Goal: Contribute content: Contribute content

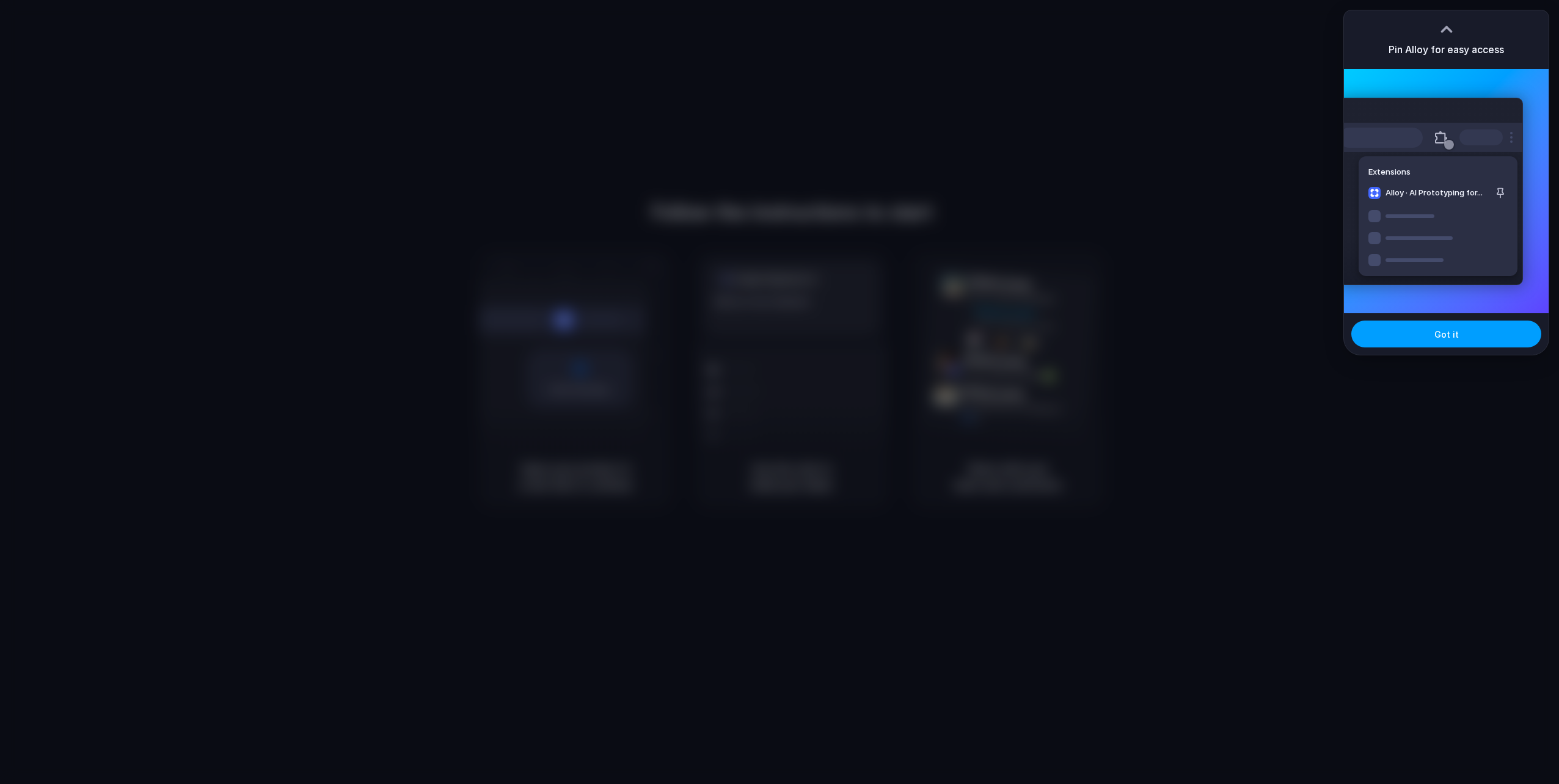
click at [1461, 330] on button "Got it" at bounding box center [1447, 334] width 190 height 27
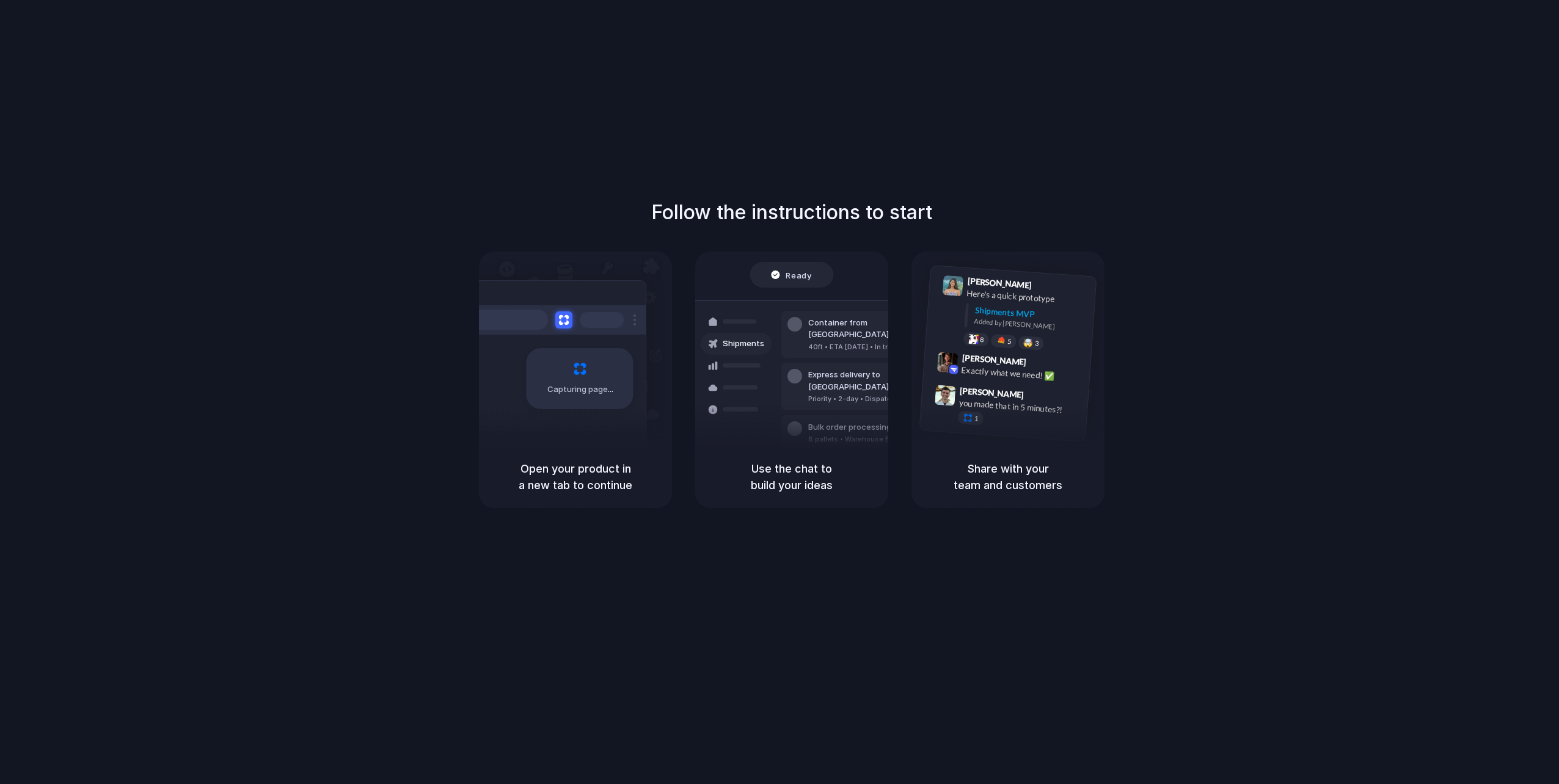
click at [559, 470] on h5 "Open your product in a new tab to continue" at bounding box center [576, 477] width 164 height 33
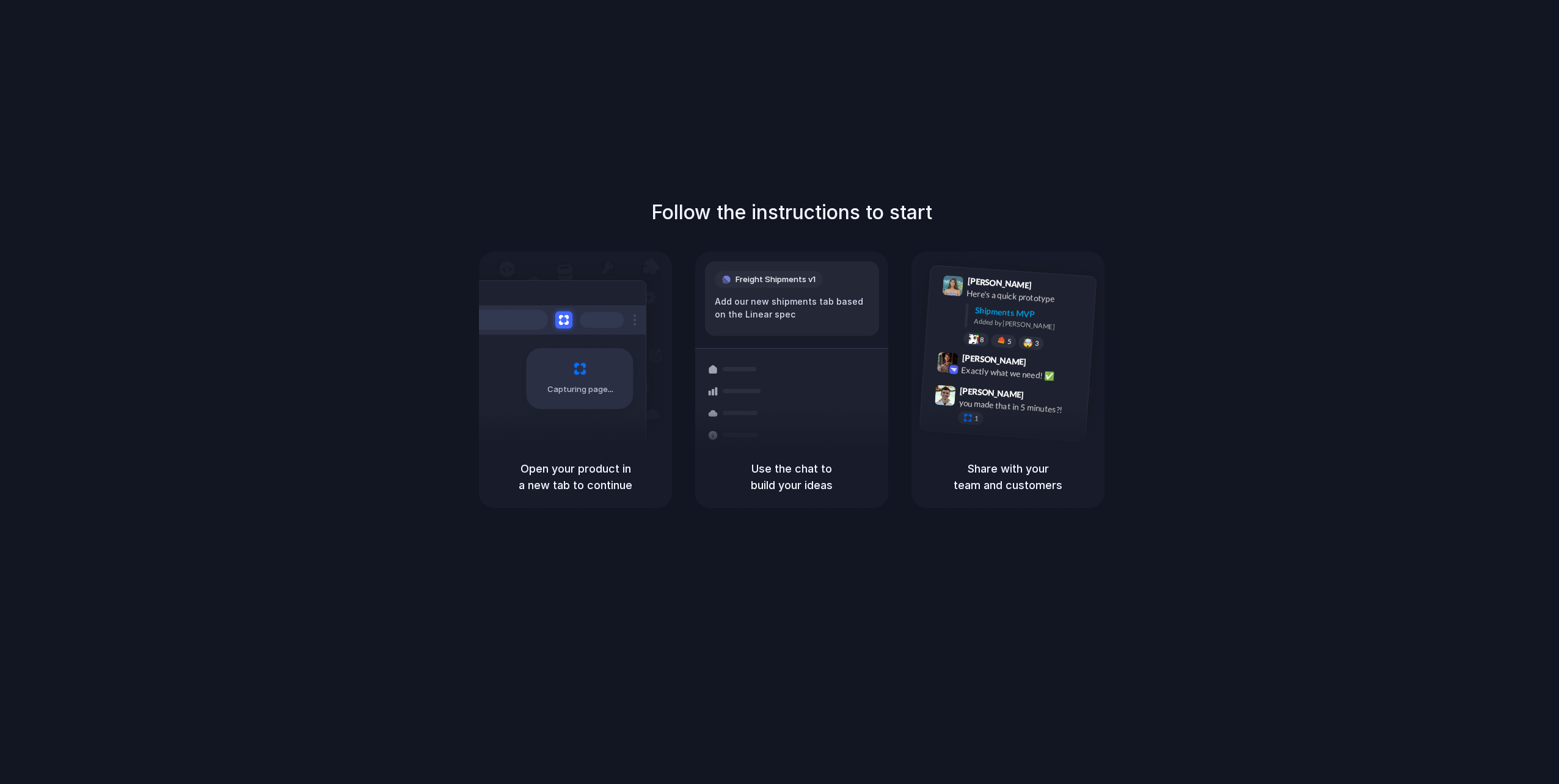
click at [762, 272] on div "Freight Shipments v1" at bounding box center [770, 279] width 108 height 17
drag, startPoint x: 641, startPoint y: 264, endPoint x: 724, endPoint y: 383, distance: 145.1
click at [641, 264] on div "Capturing page" at bounding box center [576, 348] width 193 height 194
click at [777, 417] on div "Container from Shanghai 40ft • ETA Dec 28 • In transit Express delivery to NYC …" at bounding box center [836, 387] width 129 height 171
drag, startPoint x: 611, startPoint y: 483, endPoint x: 609, endPoint y: 489, distance: 6.3
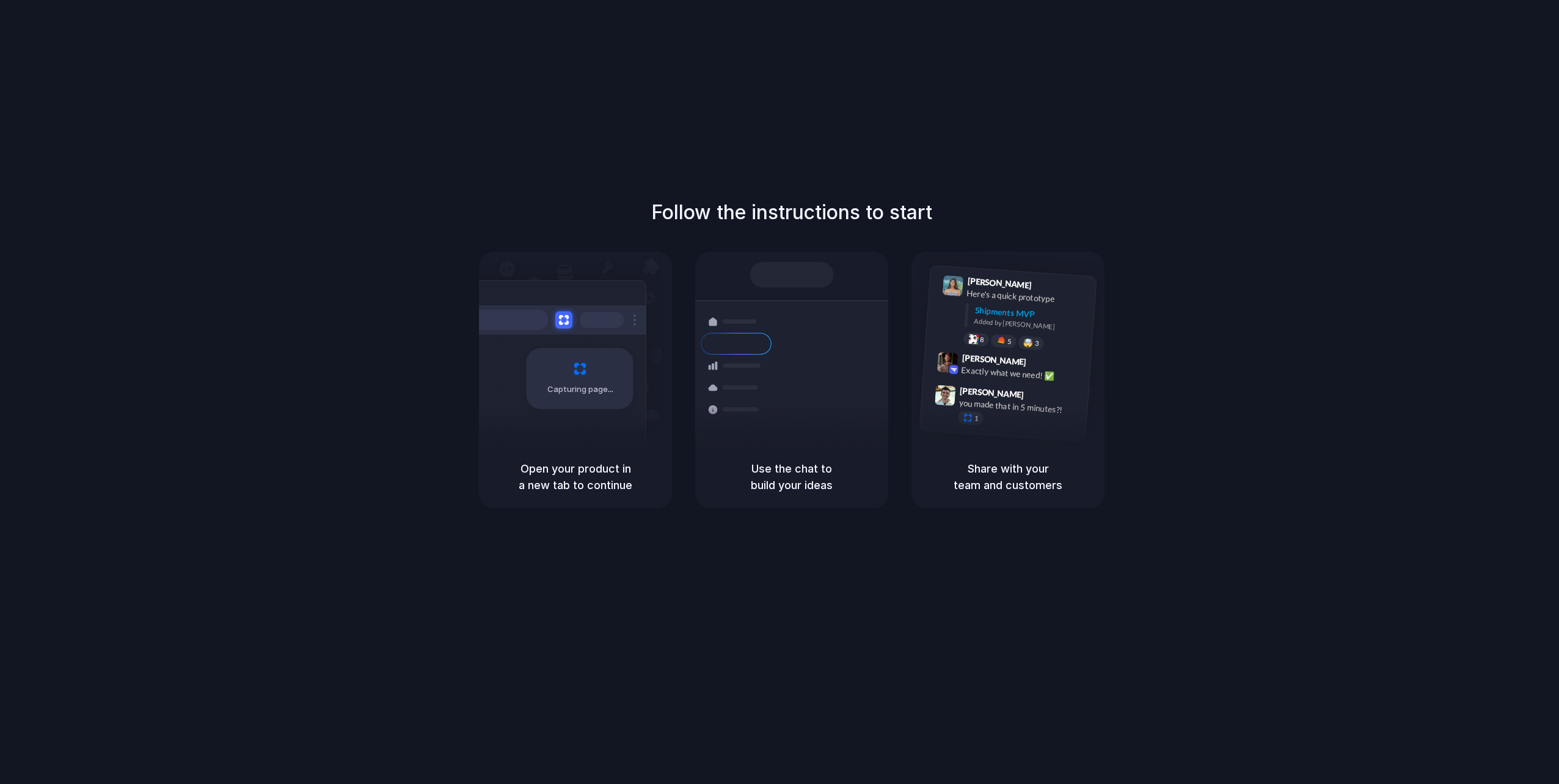
click at [611, 488] on h5 "Open your product in a new tab to continue" at bounding box center [576, 477] width 164 height 33
drag, startPoint x: 561, startPoint y: 467, endPoint x: 655, endPoint y: 472, distance: 94.1
click at [655, 472] on h5 "Open your product in a new tab to continue" at bounding box center [576, 477] width 164 height 33
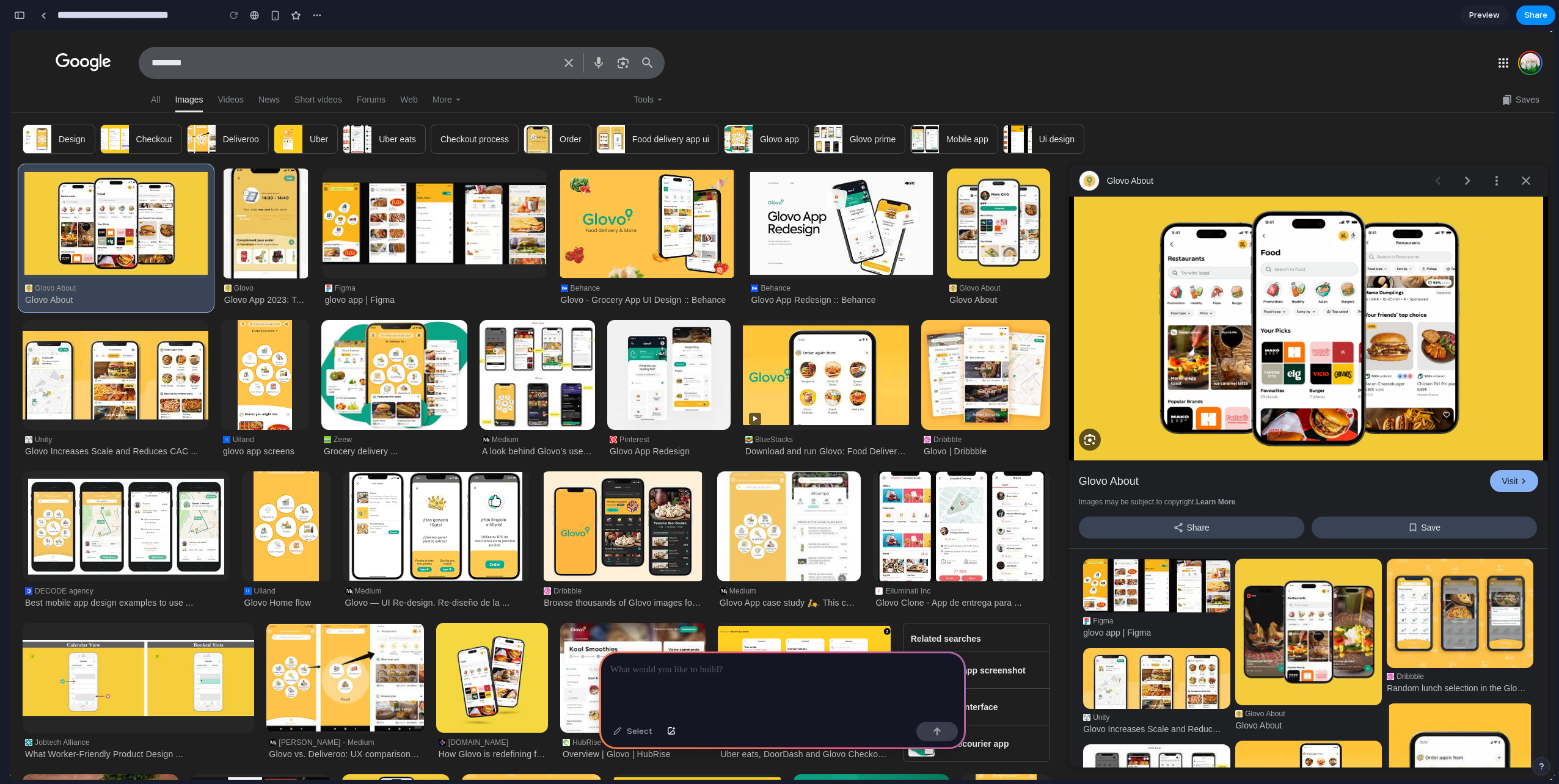
click at [736, 663] on p at bounding box center [782, 670] width 345 height 15
click at [1451, 277] on img "Visit Glovo About" at bounding box center [1309, 329] width 469 height 264
click at [1513, 476] on div "Visit" at bounding box center [1514, 481] width 47 height 22
click at [713, 675] on div at bounding box center [782, 685] width 367 height 65
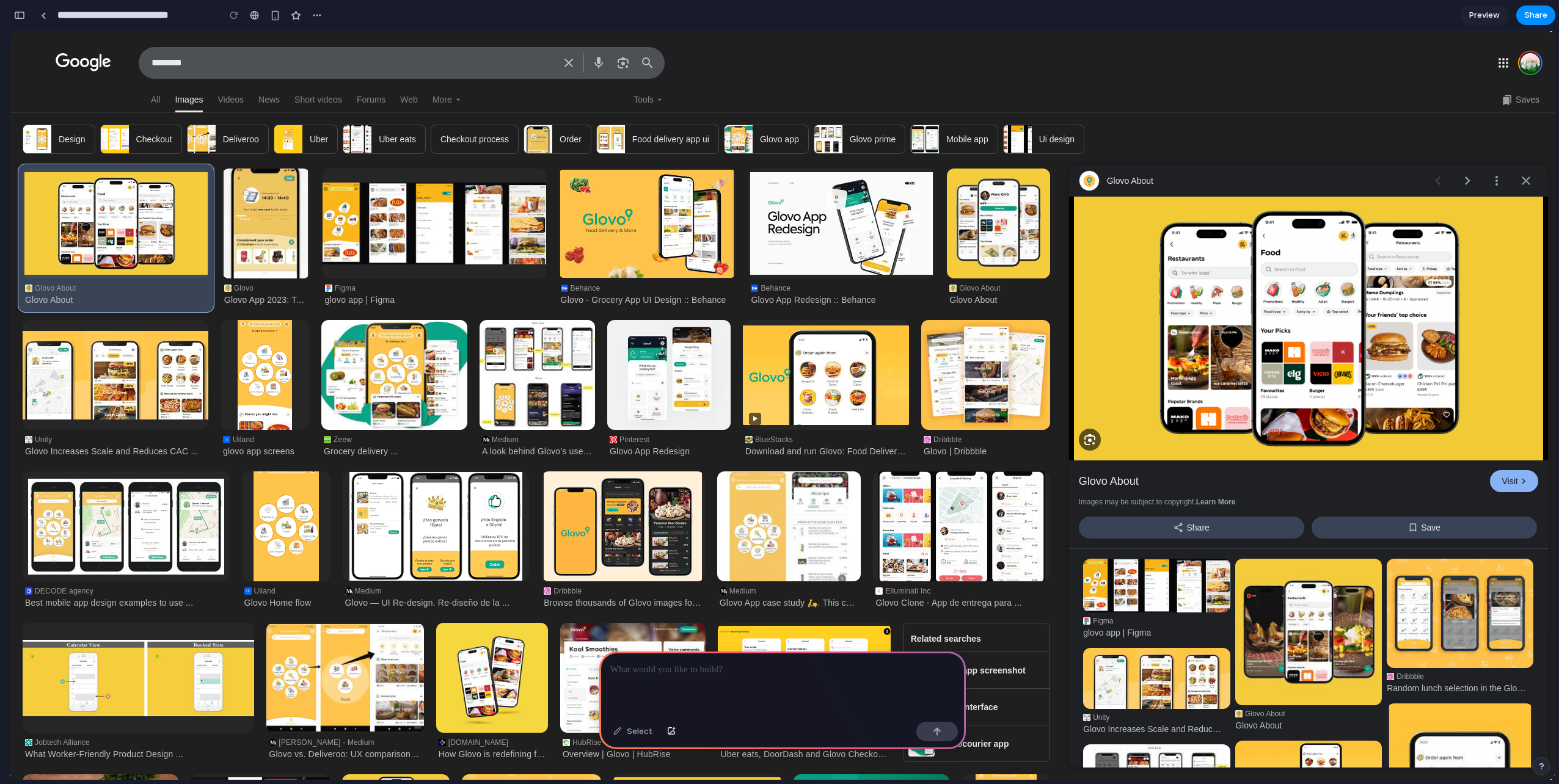
click at [1504, 482] on div "Visit" at bounding box center [1514, 481] width 47 height 22
click at [704, 665] on p at bounding box center [782, 670] width 345 height 15
click at [741, 670] on p at bounding box center [782, 670] width 345 height 15
click at [693, 671] on p at bounding box center [782, 670] width 345 height 15
click at [1517, 480] on div "Visit" at bounding box center [1514, 481] width 47 height 22
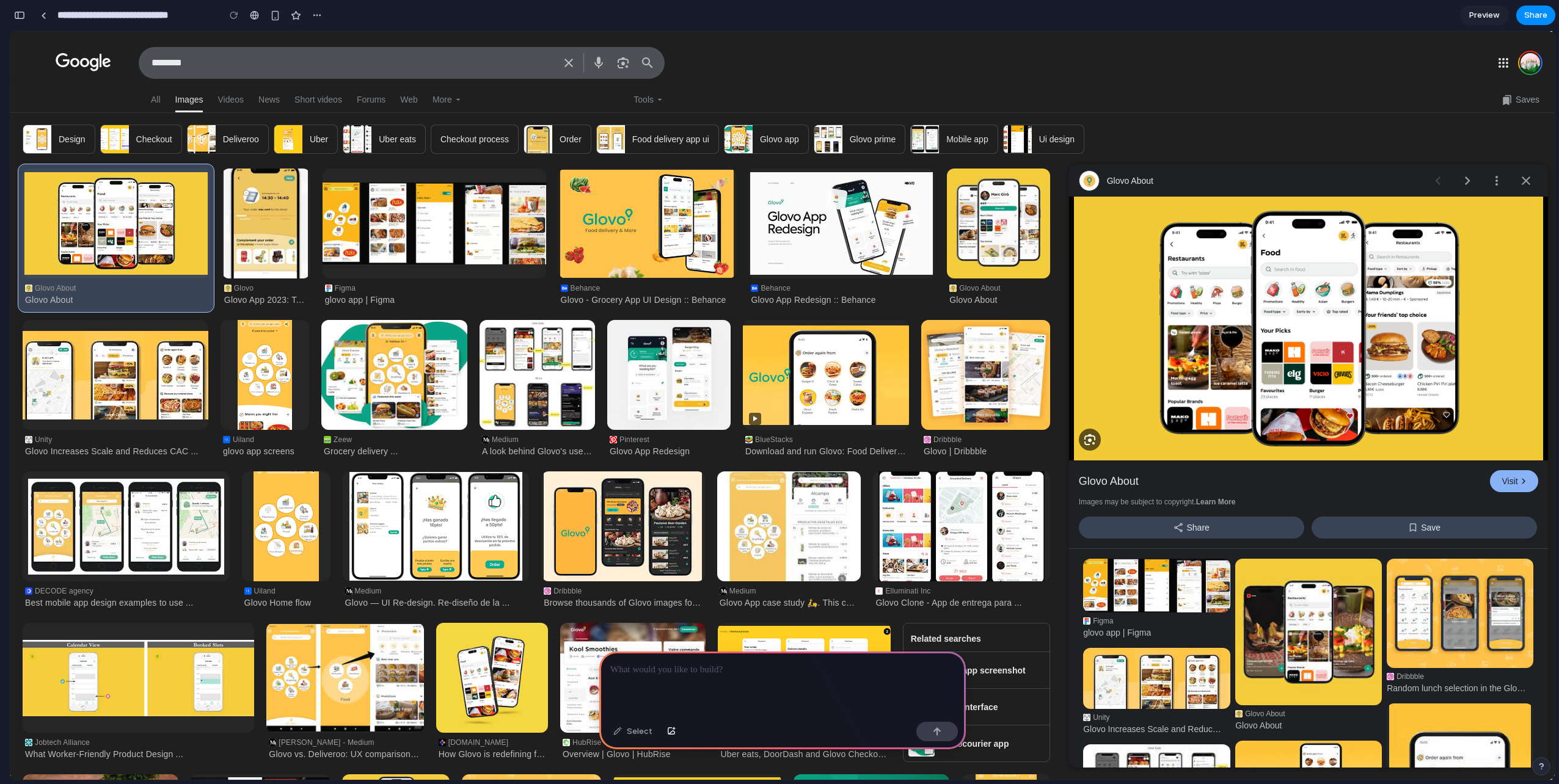
click at [741, 673] on div at bounding box center [782, 685] width 367 height 65
click at [739, 665] on p "**********" at bounding box center [780, 670] width 340 height 15
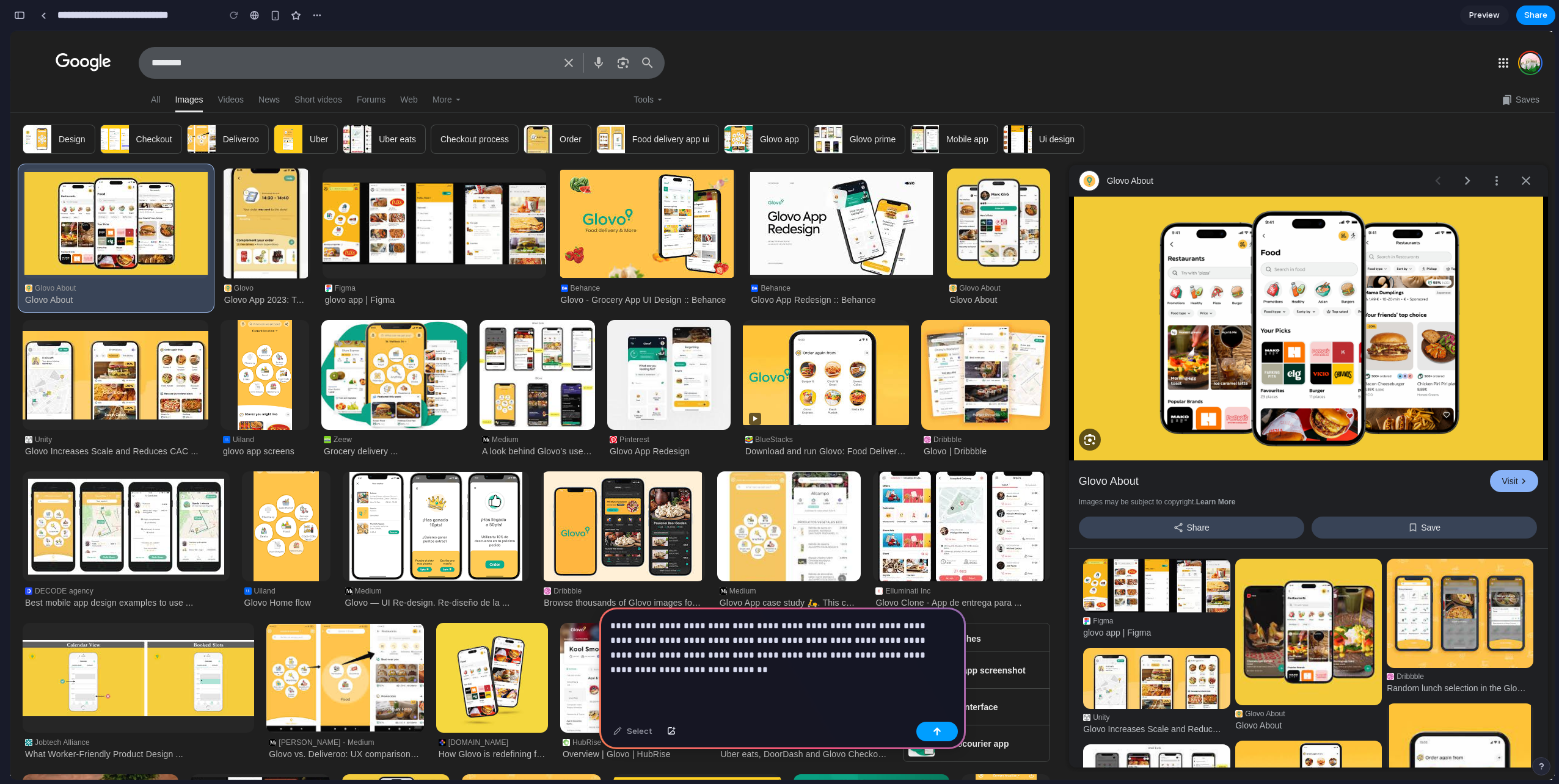
click at [935, 729] on div "button" at bounding box center [937, 732] width 9 height 9
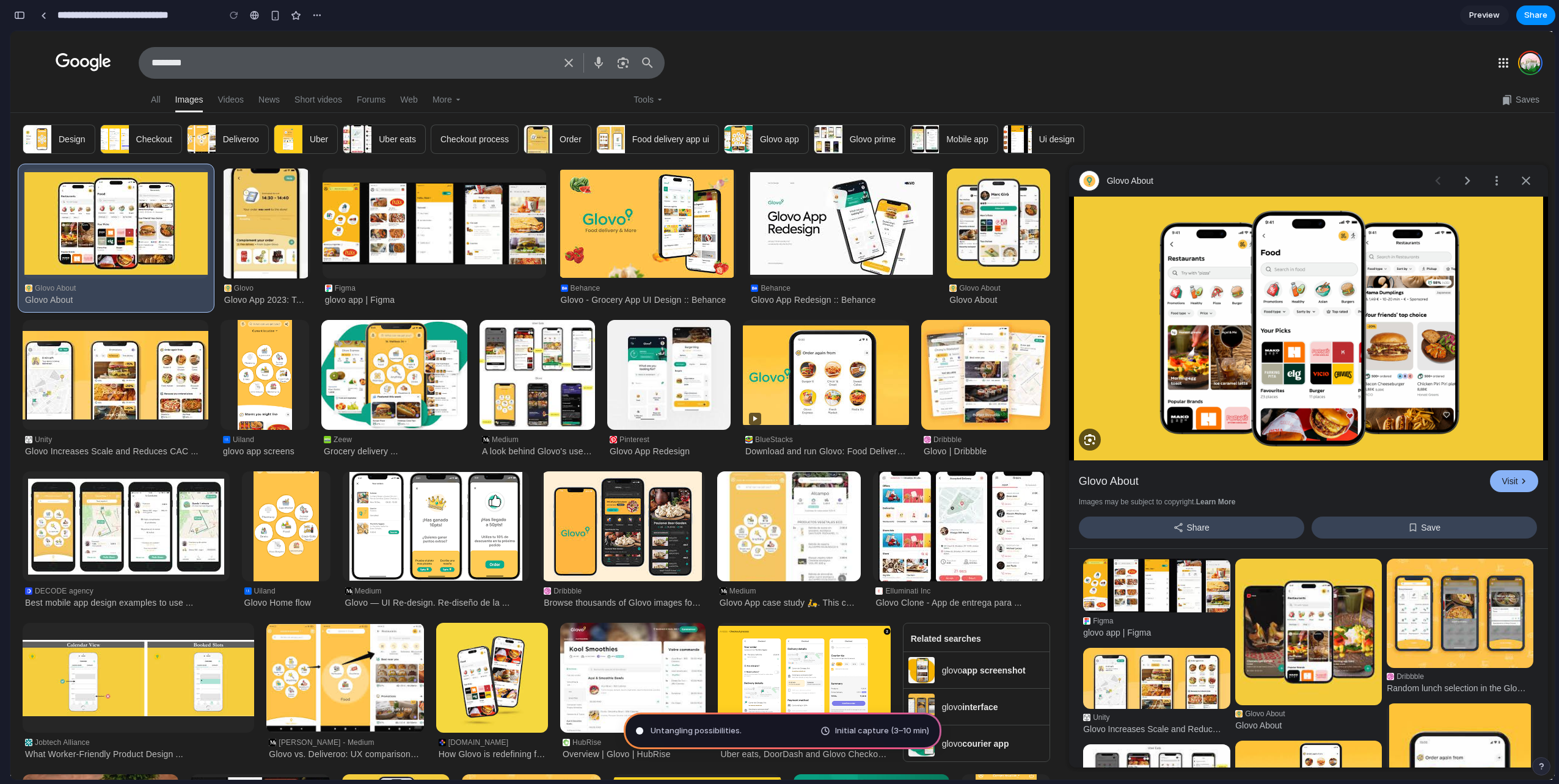
click at [657, 726] on span "Untangling possibilities ." at bounding box center [696, 731] width 91 height 12
click at [885, 727] on span "Initial capture (3–10 min)" at bounding box center [882, 731] width 94 height 12
click at [853, 732] on span "Initial capture (3–10 min)" at bounding box center [882, 731] width 94 height 12
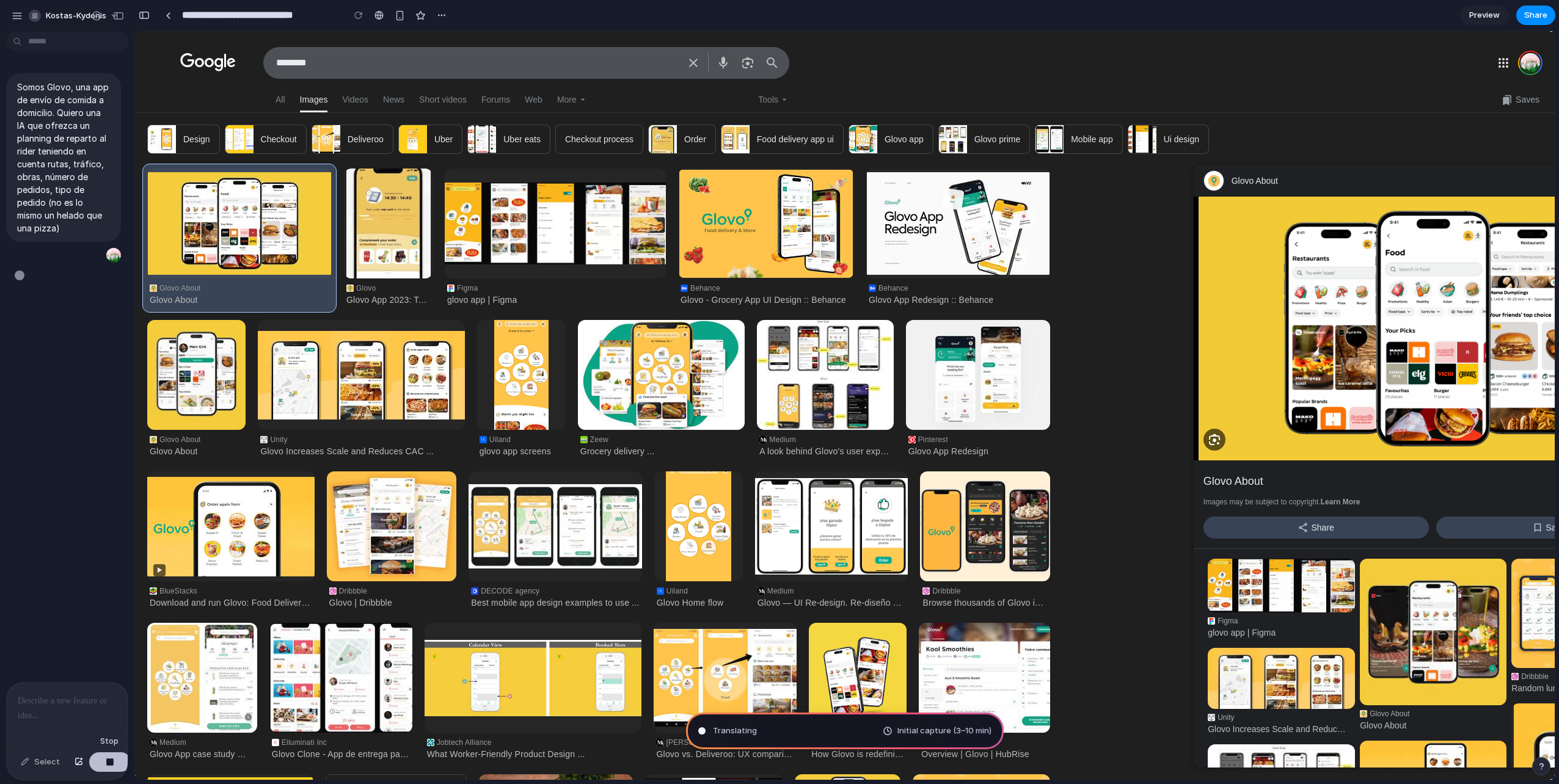
type input "**********"
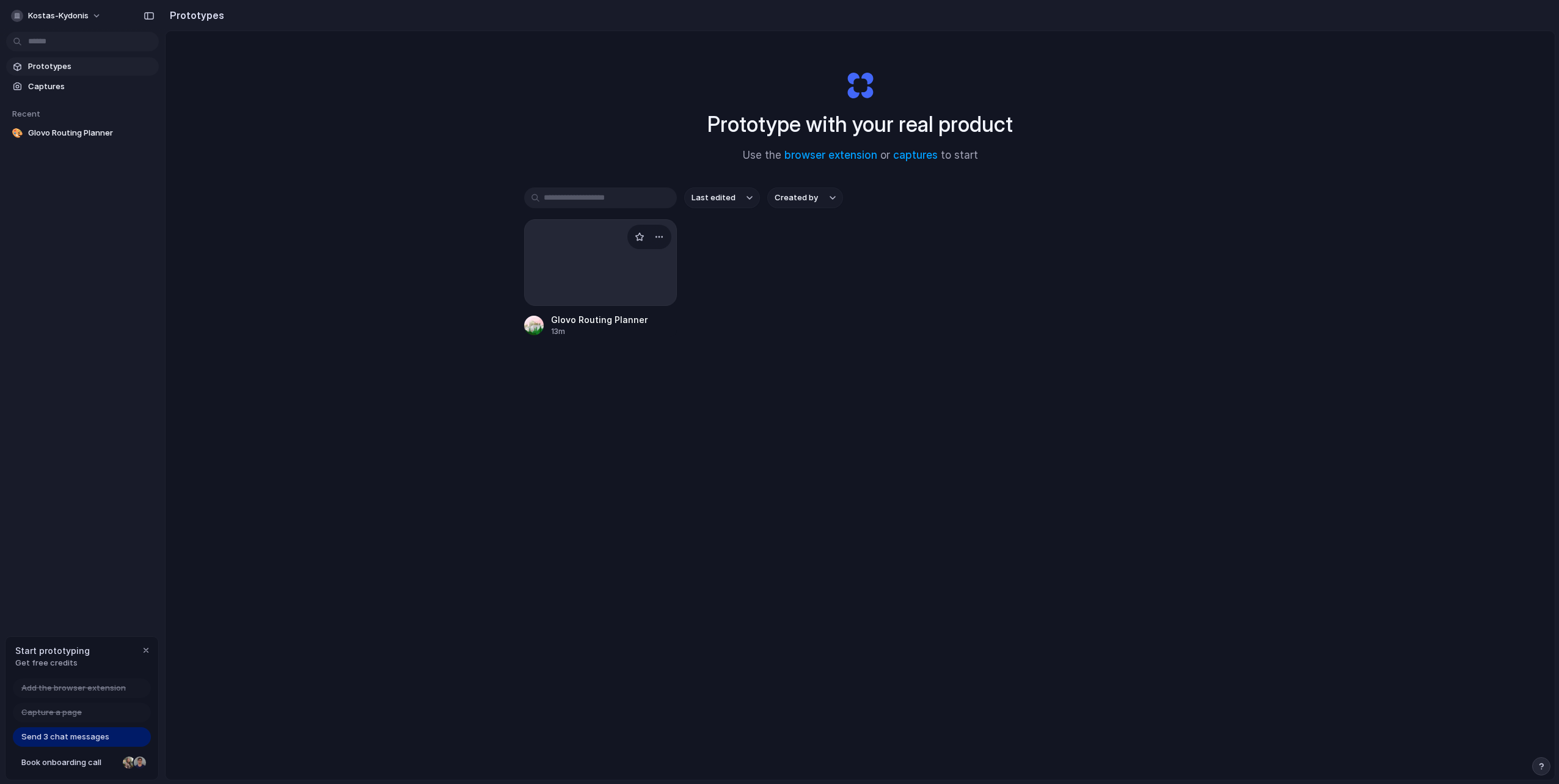
click at [558, 260] on div at bounding box center [600, 263] width 153 height 87
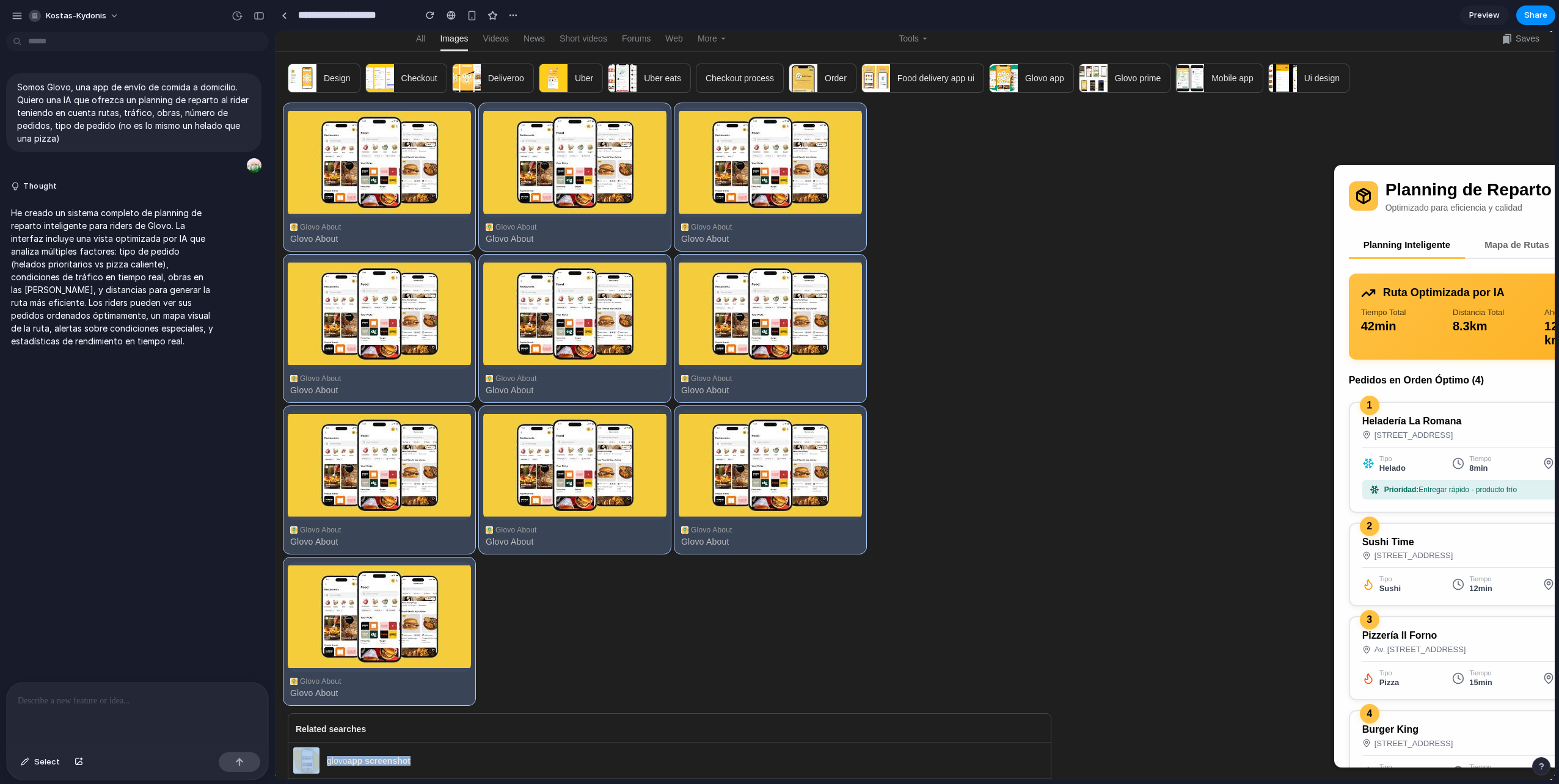
drag, startPoint x: 981, startPoint y: 778, endPoint x: 1085, endPoint y: 768, distance: 104.5
click at [1085, 768] on div "Glovo About Glovo About Glovo About Glovo About Glovo About Glovo About Glovo A…" at bounding box center [915, 660] width 1279 height 1114
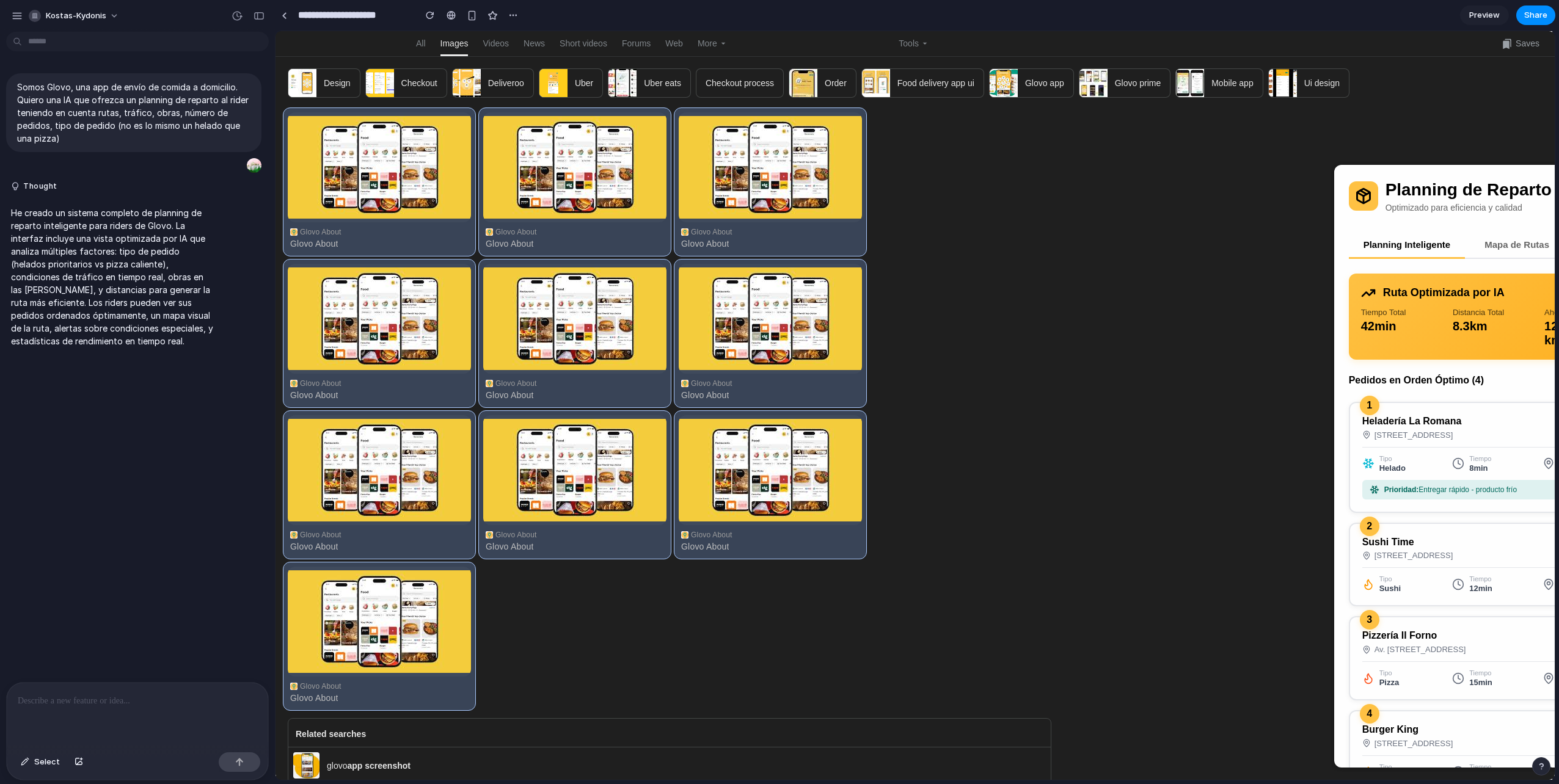
drag, startPoint x: 1085, startPoint y: 768, endPoint x: 1172, endPoint y: 685, distance: 120.2
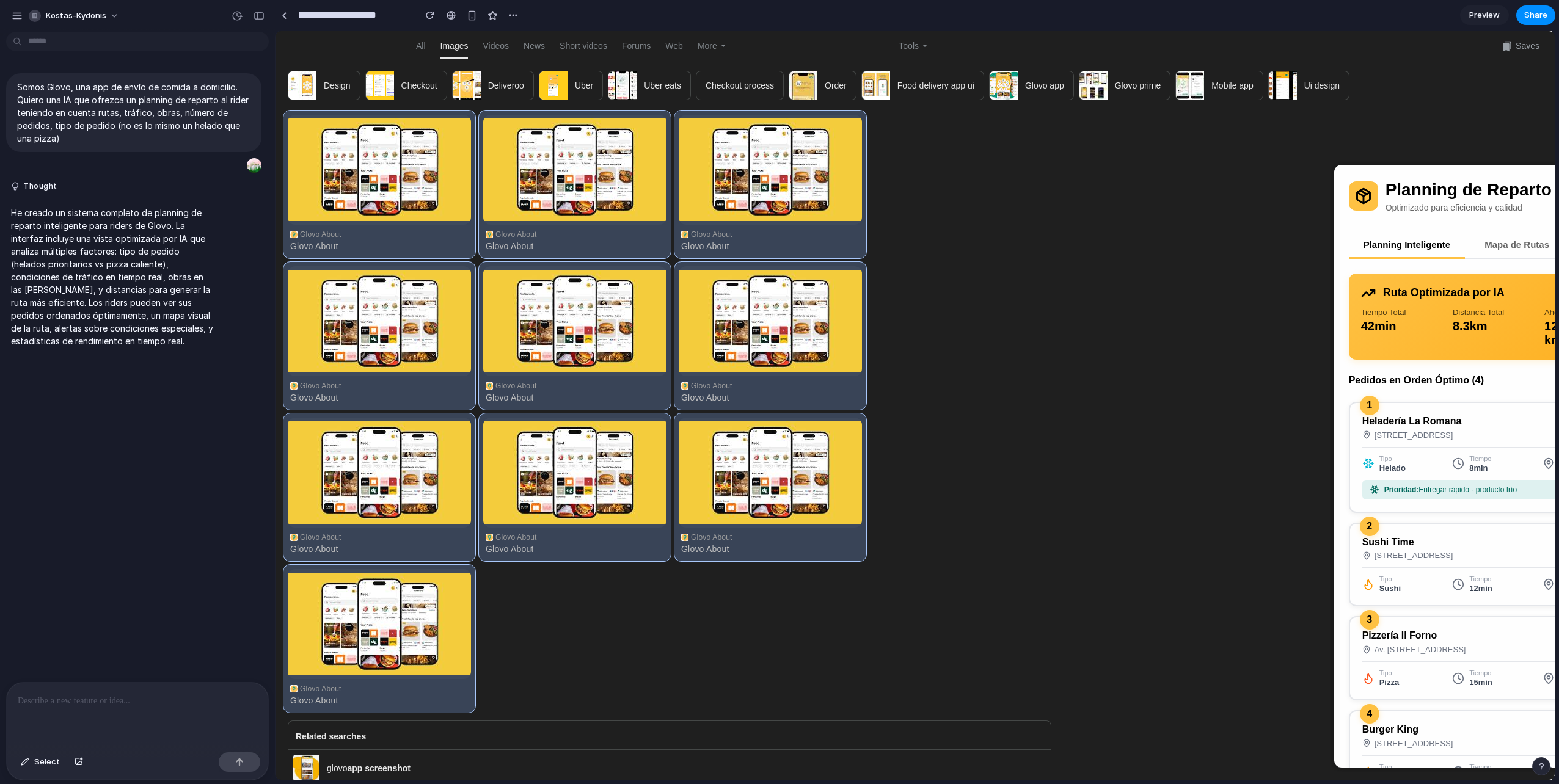
drag, startPoint x: 1187, startPoint y: 680, endPoint x: 1225, endPoint y: 668, distance: 39.8
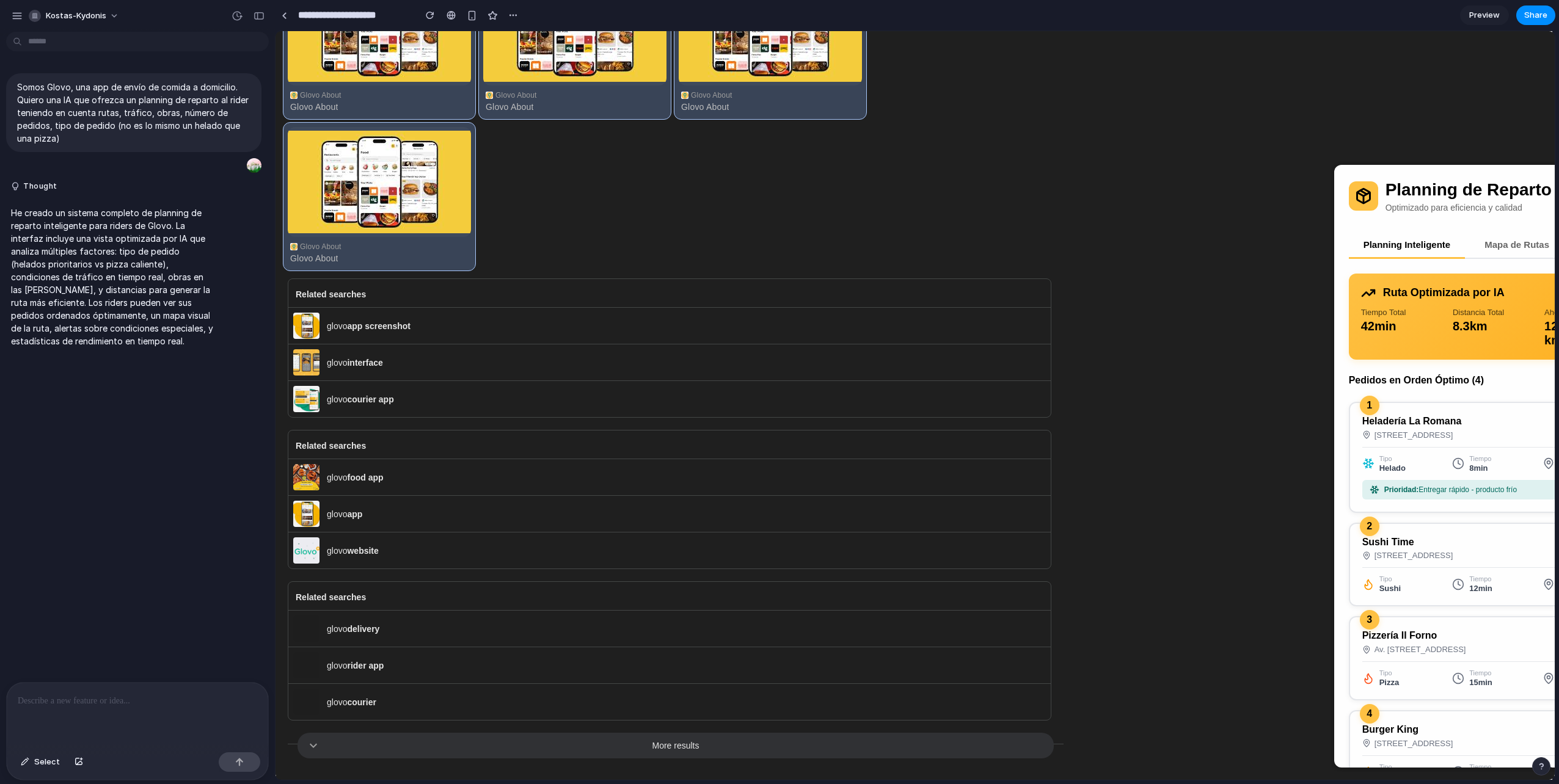
scroll to position [0, 0]
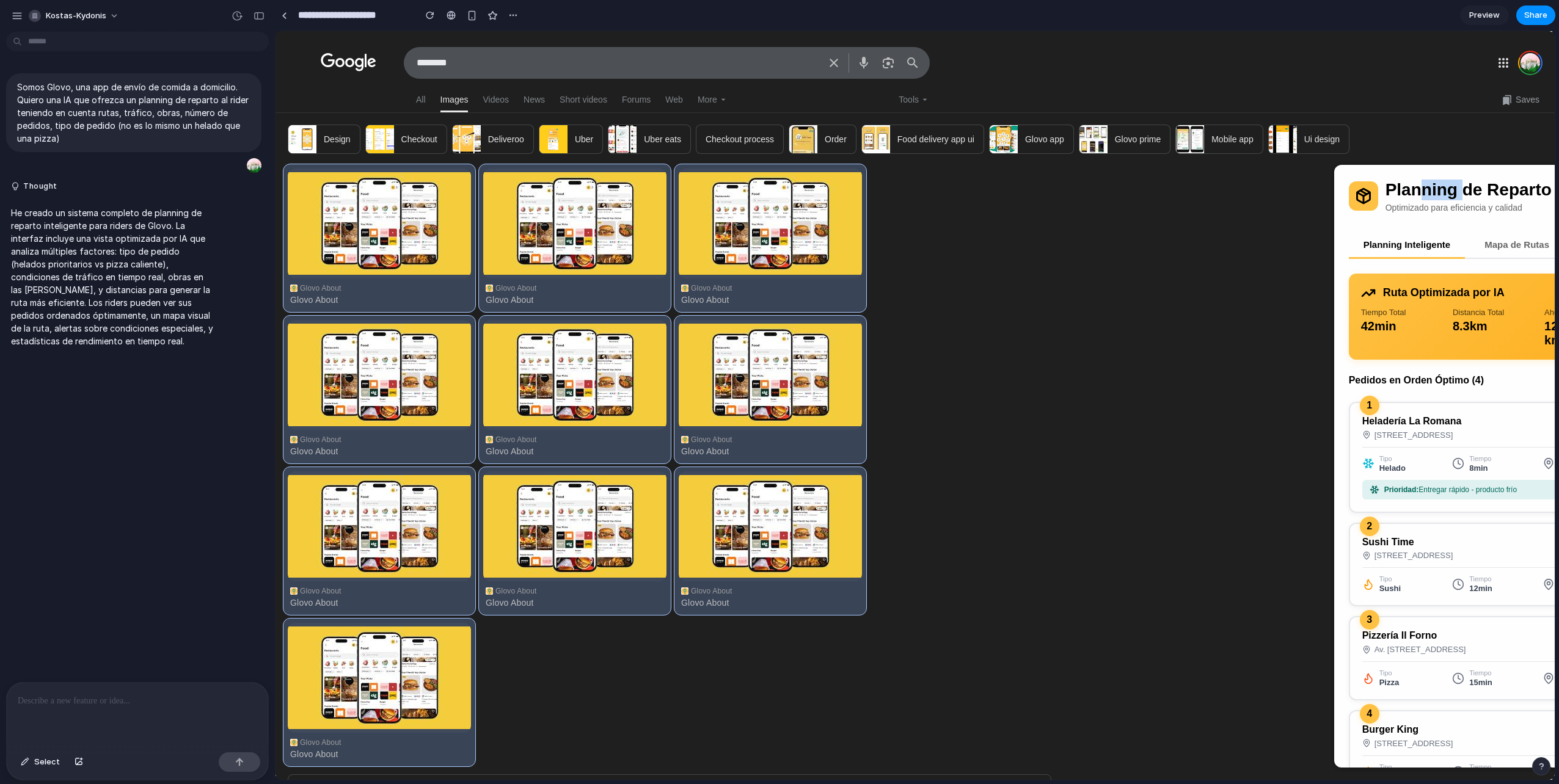
drag, startPoint x: 1466, startPoint y: 178, endPoint x: 1426, endPoint y: 182, distance: 40.2
click at [1426, 182] on div "Planning de Reparto IA Optimizado para eficiencia y calidad Planning Inteligent…" at bounding box center [1574, 554] width 479 height 778
drag, startPoint x: 1426, startPoint y: 182, endPoint x: 1229, endPoint y: 378, distance: 277.9
click at [1229, 378] on div "Glovo About Glovo About Glovo About Glovo About Glovo About Glovo About Glovo A…" at bounding box center [915, 721] width 1279 height 1114
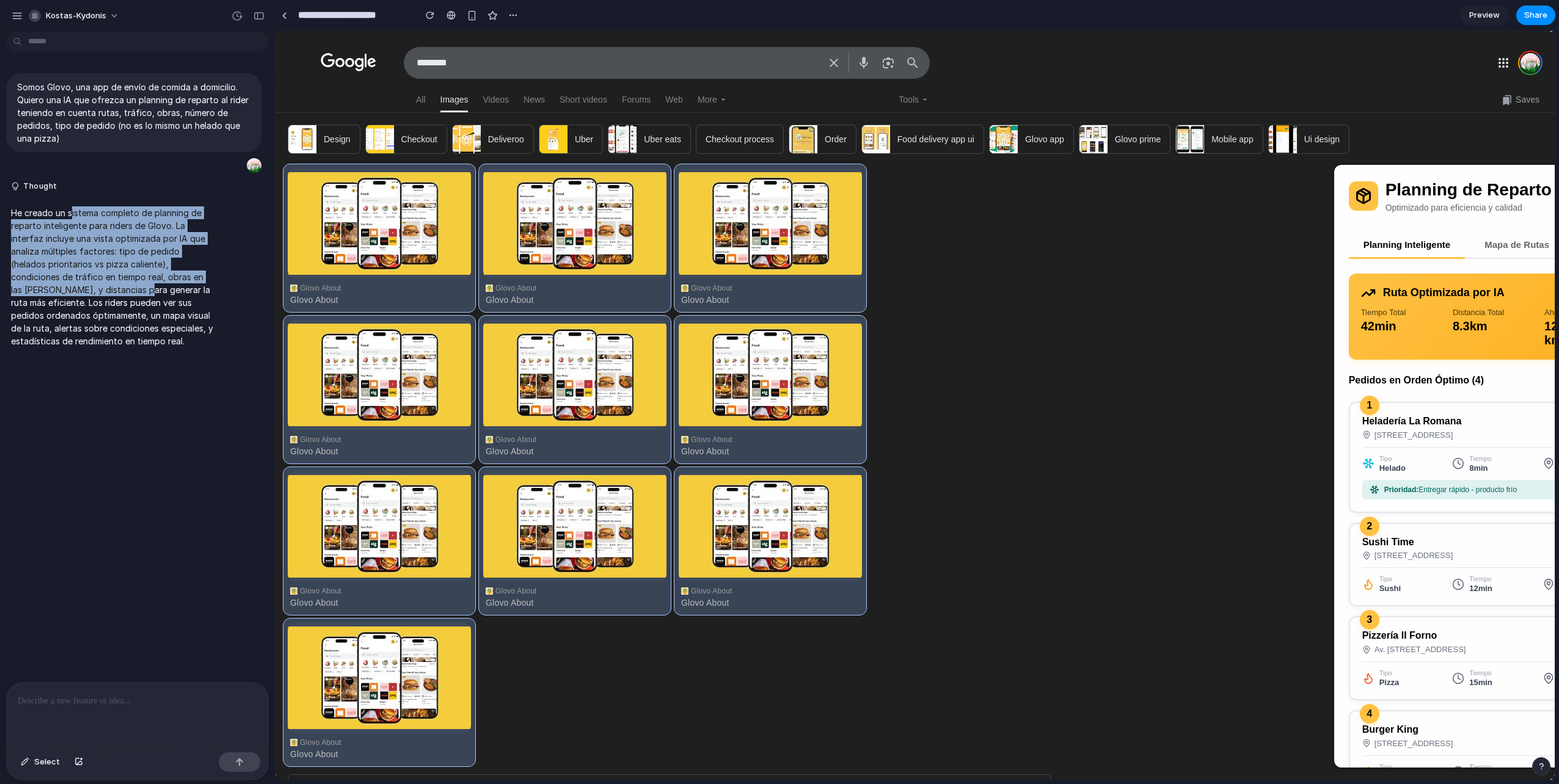
drag, startPoint x: 71, startPoint y: 212, endPoint x: 137, endPoint y: 289, distance: 101.4
click at [137, 289] on p "He creado un sistema completo de planning de reparto inteligente para riders de…" at bounding box center [112, 277] width 204 height 141
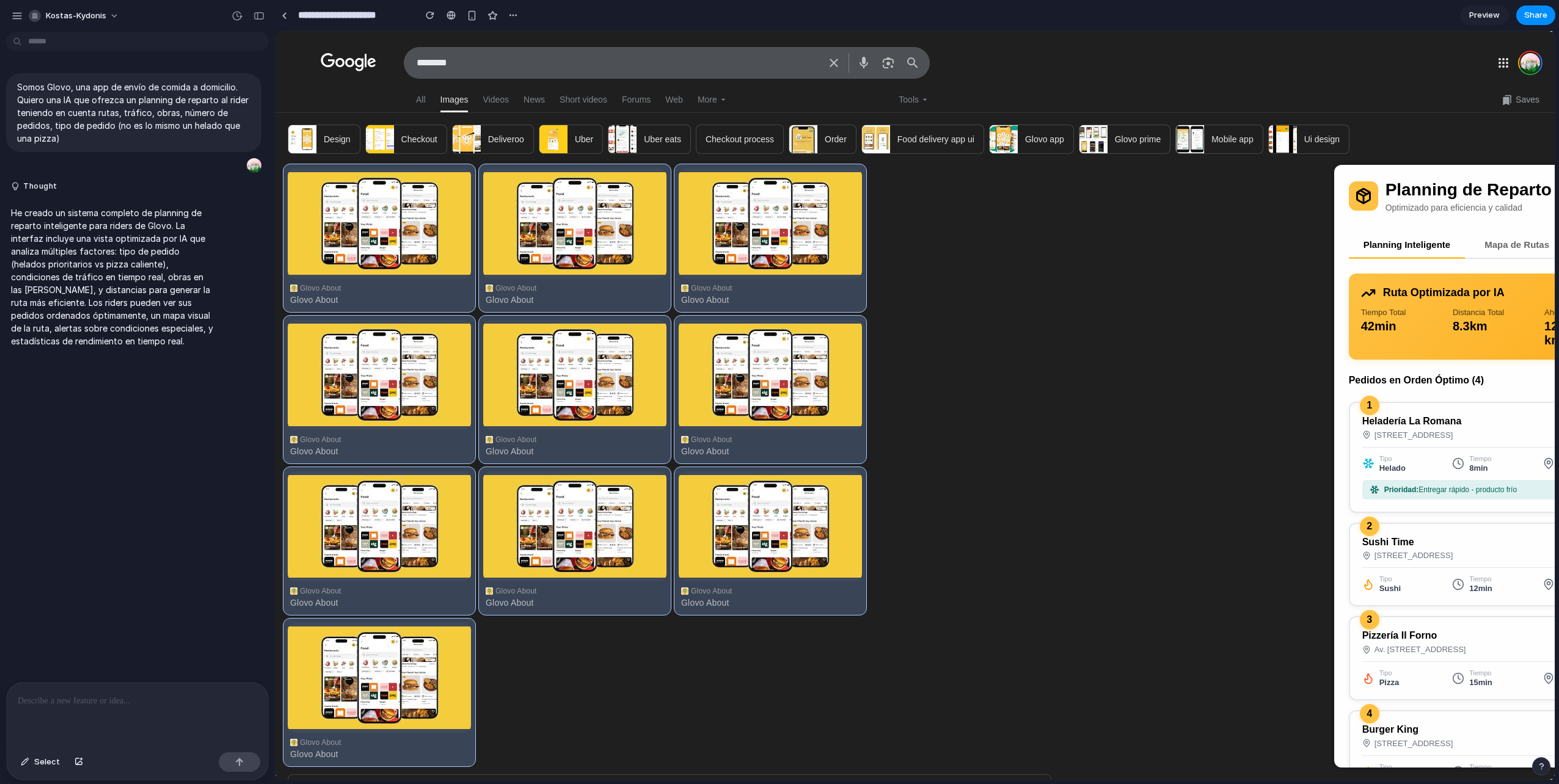
drag, startPoint x: 137, startPoint y: 289, endPoint x: 105, endPoint y: 313, distance: 40.0
click at [105, 313] on p "He creado un sistema completo de planning de reparto inteligente para riders de…" at bounding box center [112, 277] width 204 height 141
click at [1410, 169] on div "Planning de Reparto IA Optimizado para eficiencia y calidad Planning Inteligent…" at bounding box center [1574, 554] width 479 height 778
click at [243, 766] on div at bounding box center [239, 762] width 41 height 20
click at [108, 687] on div at bounding box center [137, 715] width 261 height 65
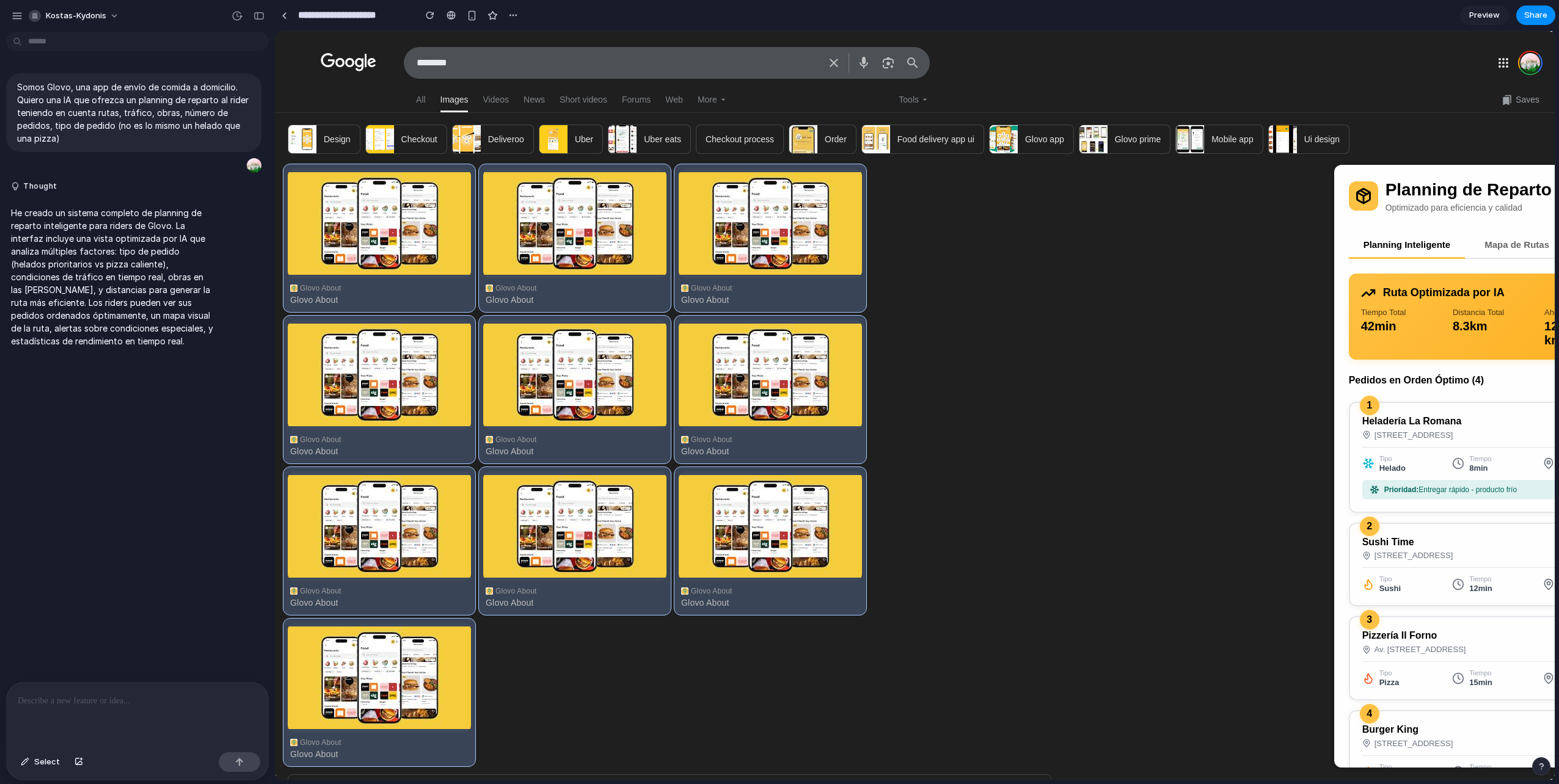
drag, startPoint x: 1108, startPoint y: 436, endPoint x: 1197, endPoint y: 441, distance: 89.1
click at [1409, 154] on div "Design Checkout Deliveroo Uber Uber eats Checkout process Order Food delivery a…" at bounding box center [904, 144] width 1256 height 40
click at [1403, 187] on h1 "Planning de Reparto [GEOGRAPHIC_DATA]" at bounding box center [1562, 189] width 354 height 21
click at [129, 693] on p at bounding box center [137, 700] width 239 height 15
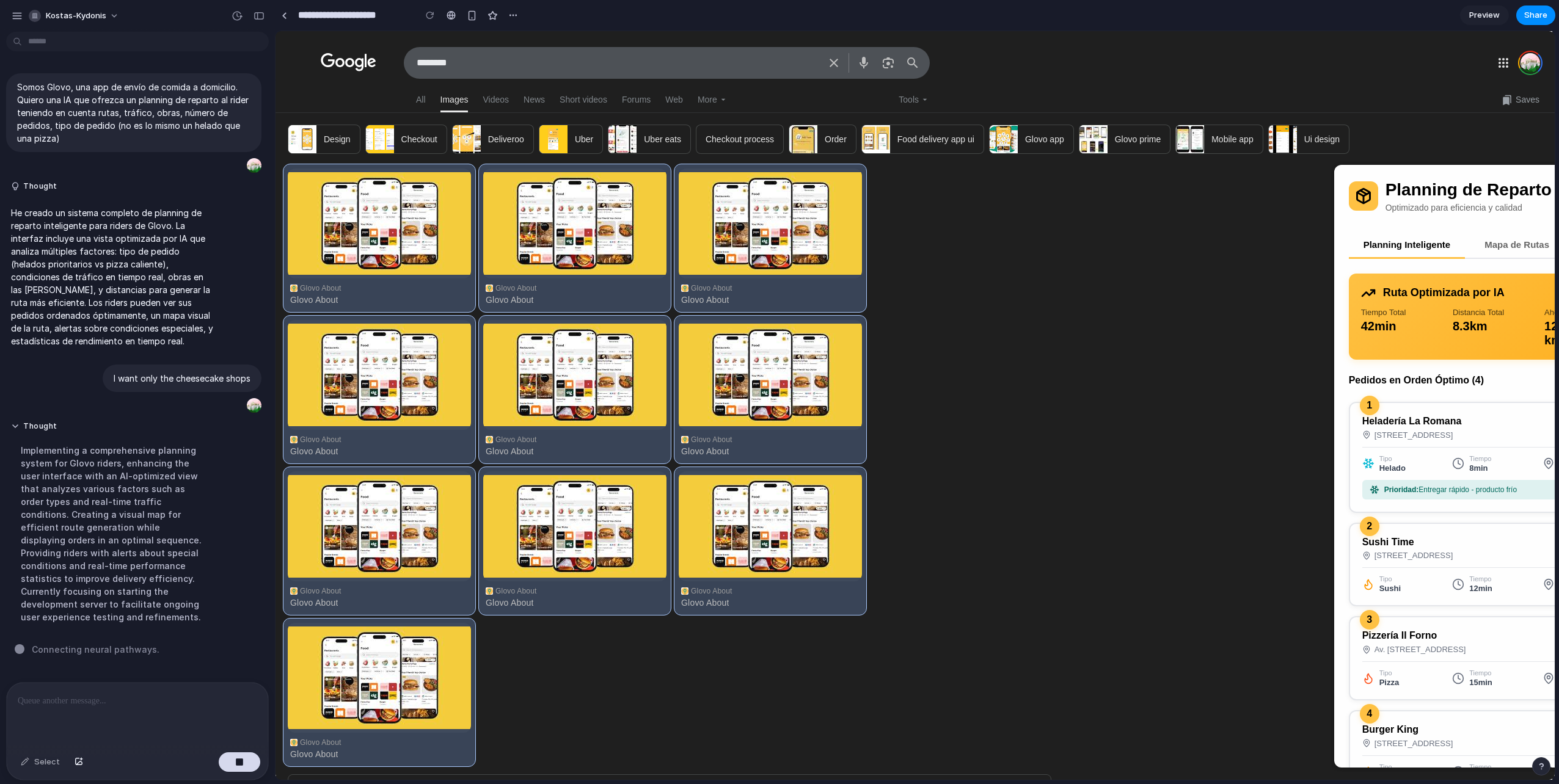
drag, startPoint x: 1166, startPoint y: 393, endPoint x: 1479, endPoint y: 327, distance: 319.9
drag, startPoint x: 1480, startPoint y: 324, endPoint x: 1523, endPoint y: 318, distance: 43.4
click at [1523, 318] on div "Distancia Total 8.3 km" at bounding box center [1494, 328] width 82 height 39
drag, startPoint x: 1523, startPoint y: 318, endPoint x: 1466, endPoint y: 324, distance: 57.3
click at [1466, 324] on div "8.3 km" at bounding box center [1494, 326] width 82 height 14
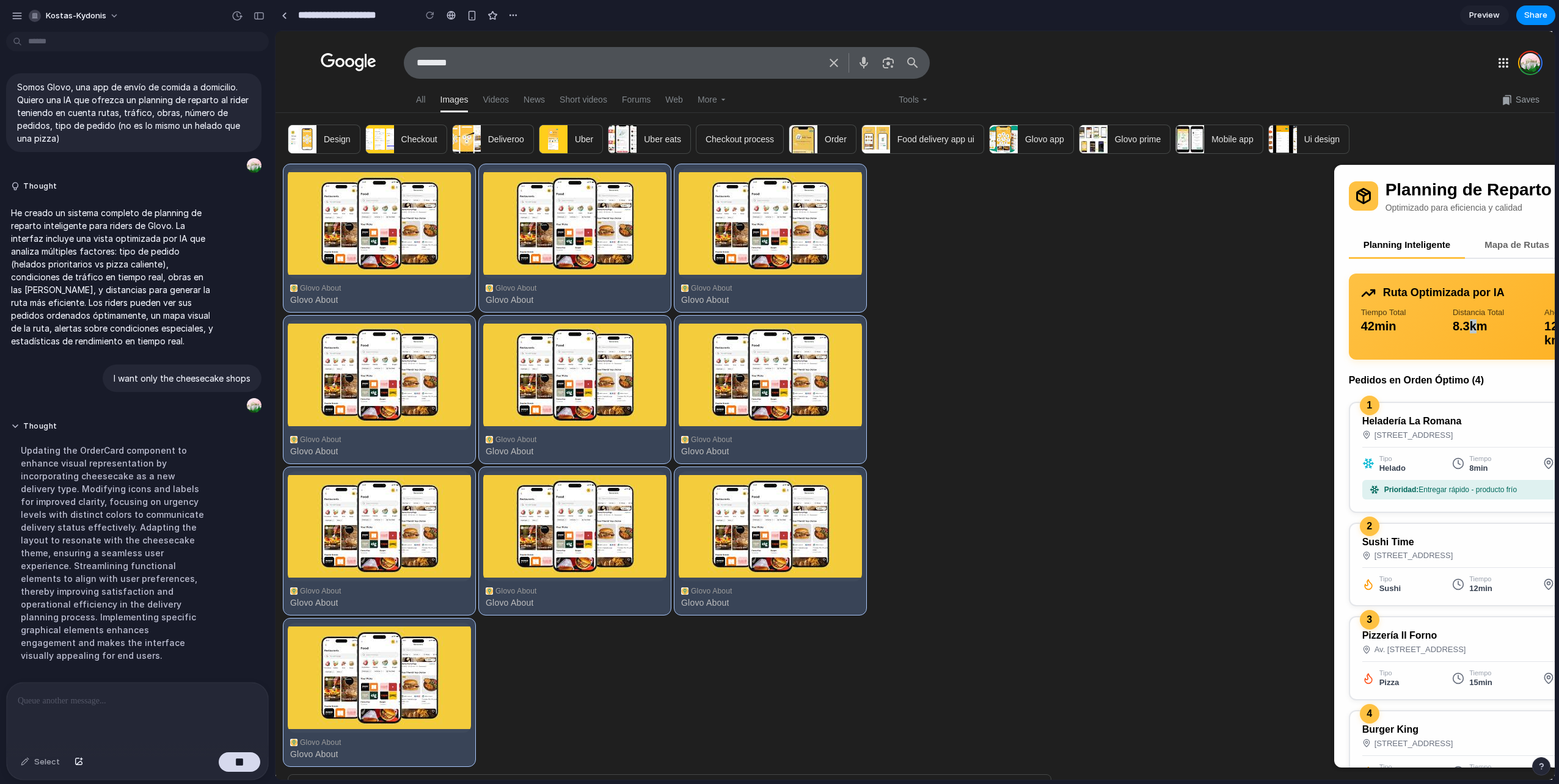
scroll to position [19, 0]
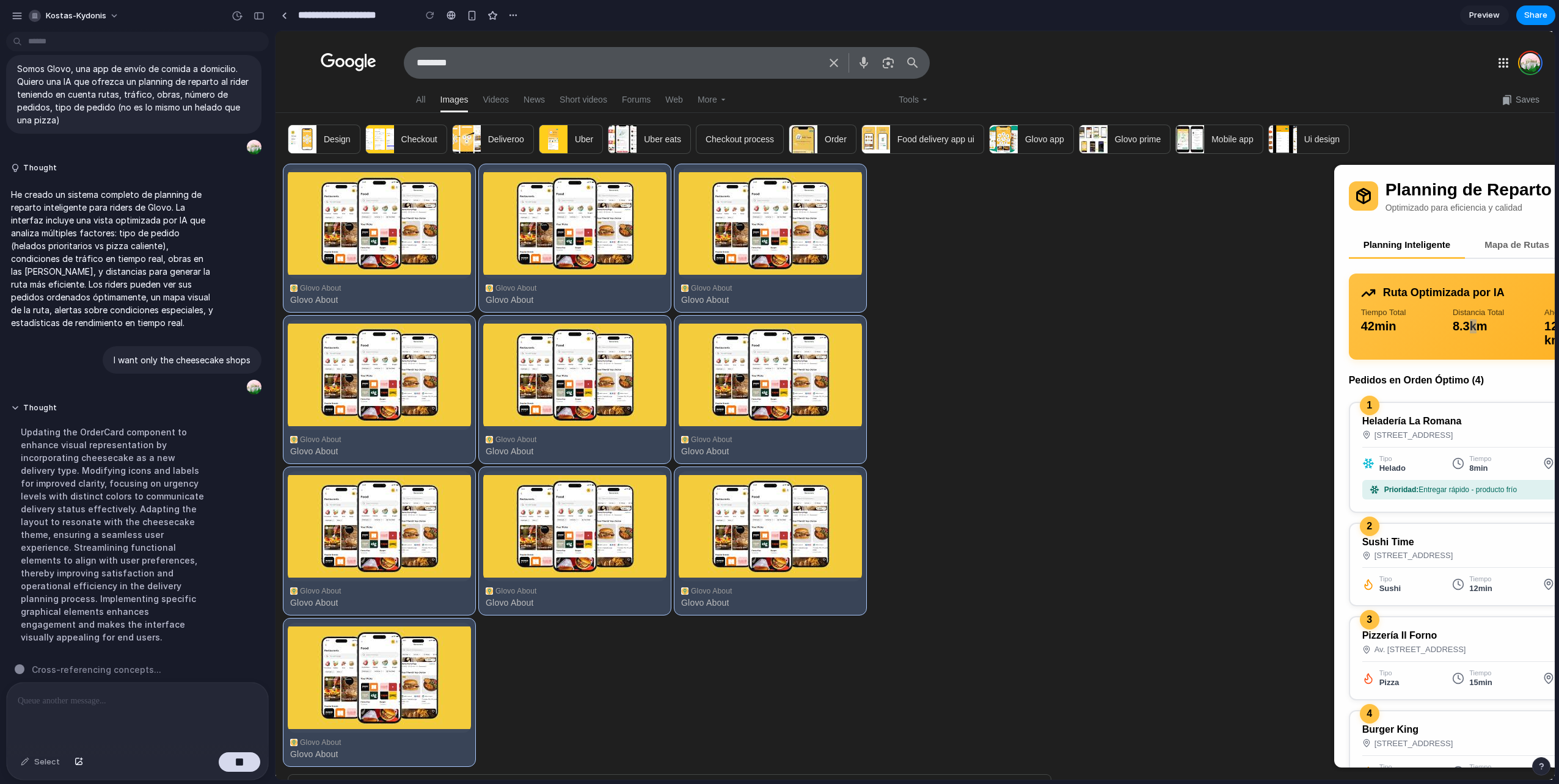
click at [240, 759] on div "button" at bounding box center [239, 762] width 9 height 9
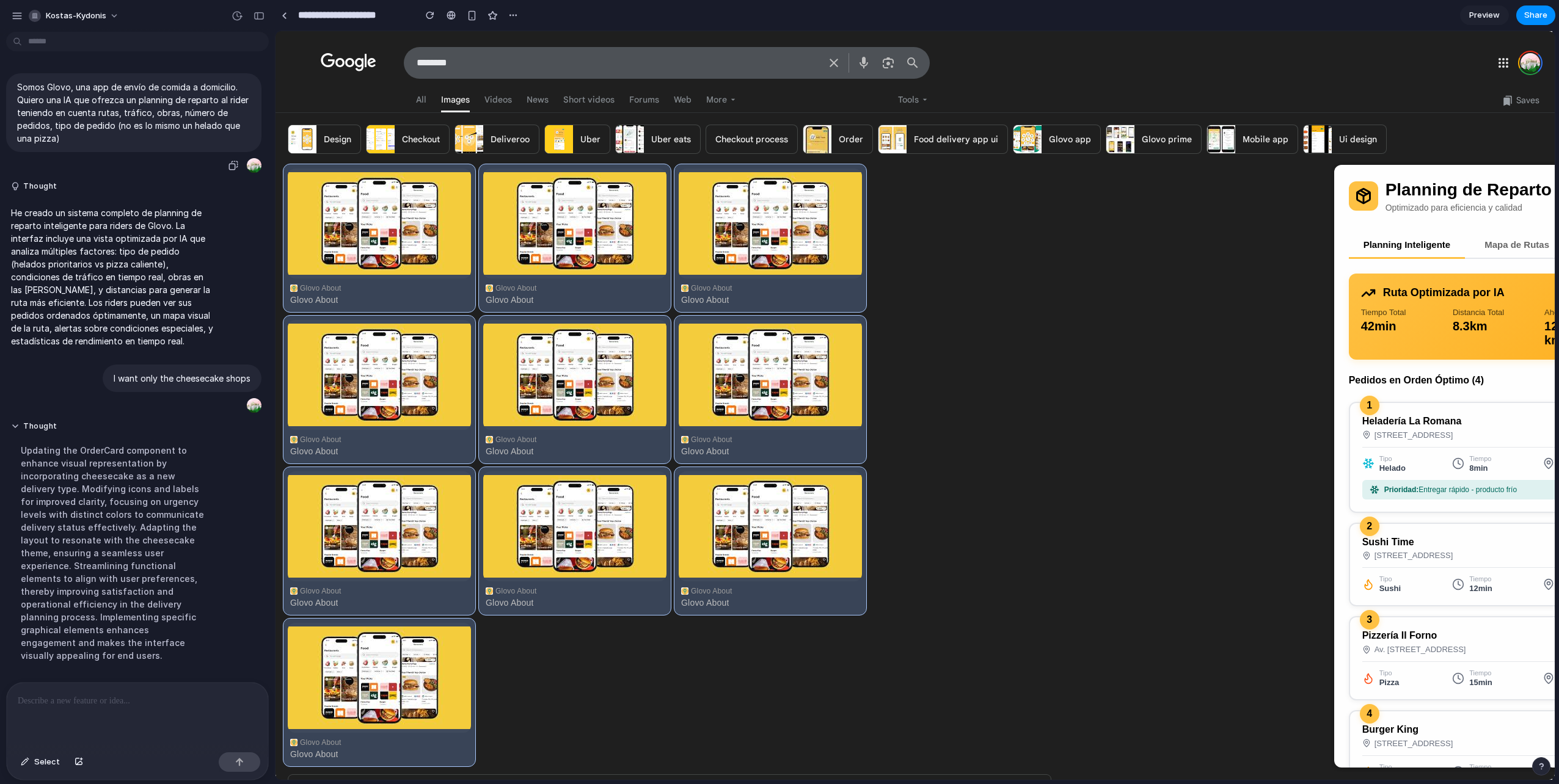
scroll to position [0, 0]
click at [288, 13] on link at bounding box center [284, 15] width 19 height 19
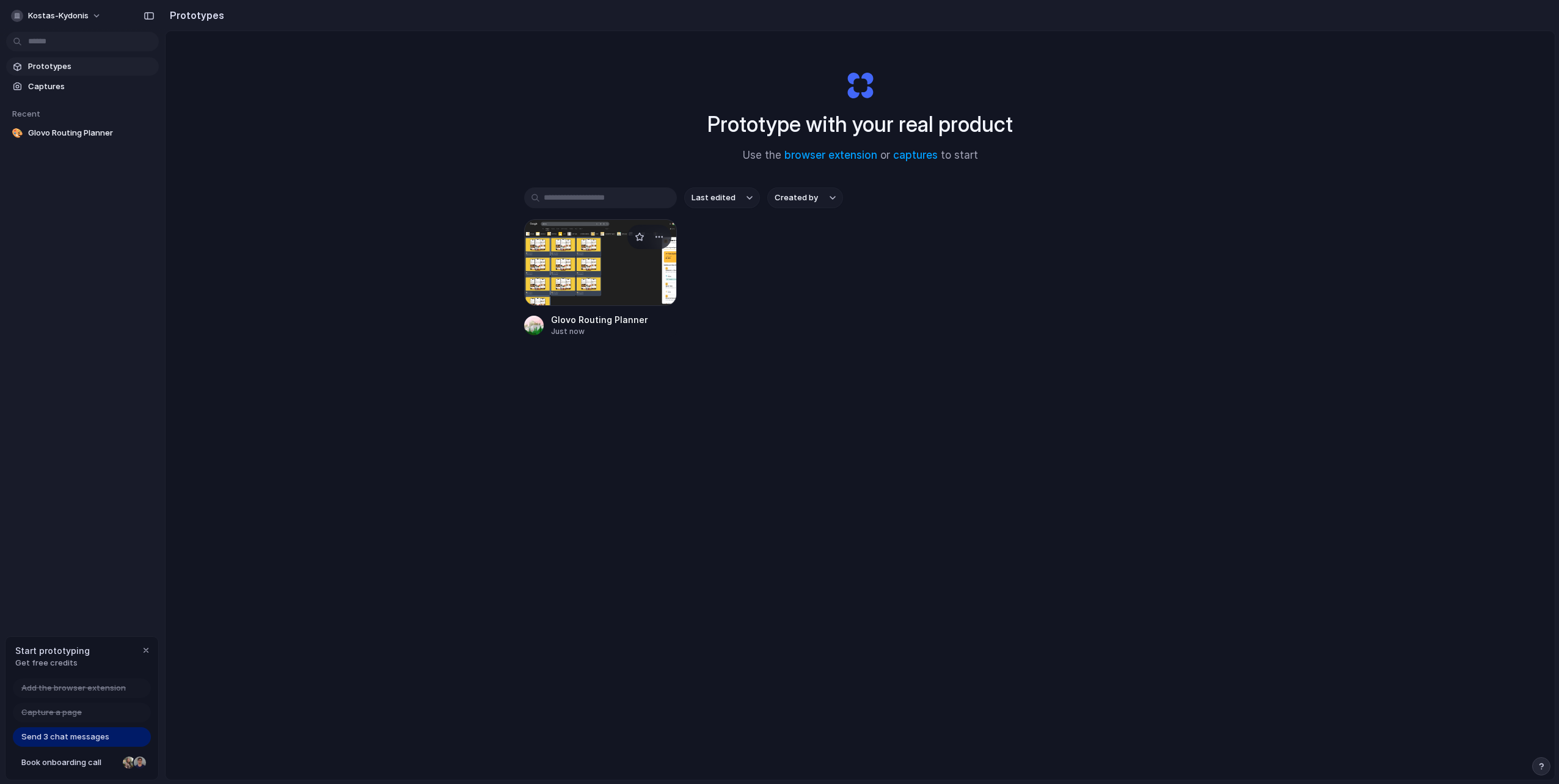
click at [621, 286] on div at bounding box center [600, 263] width 153 height 87
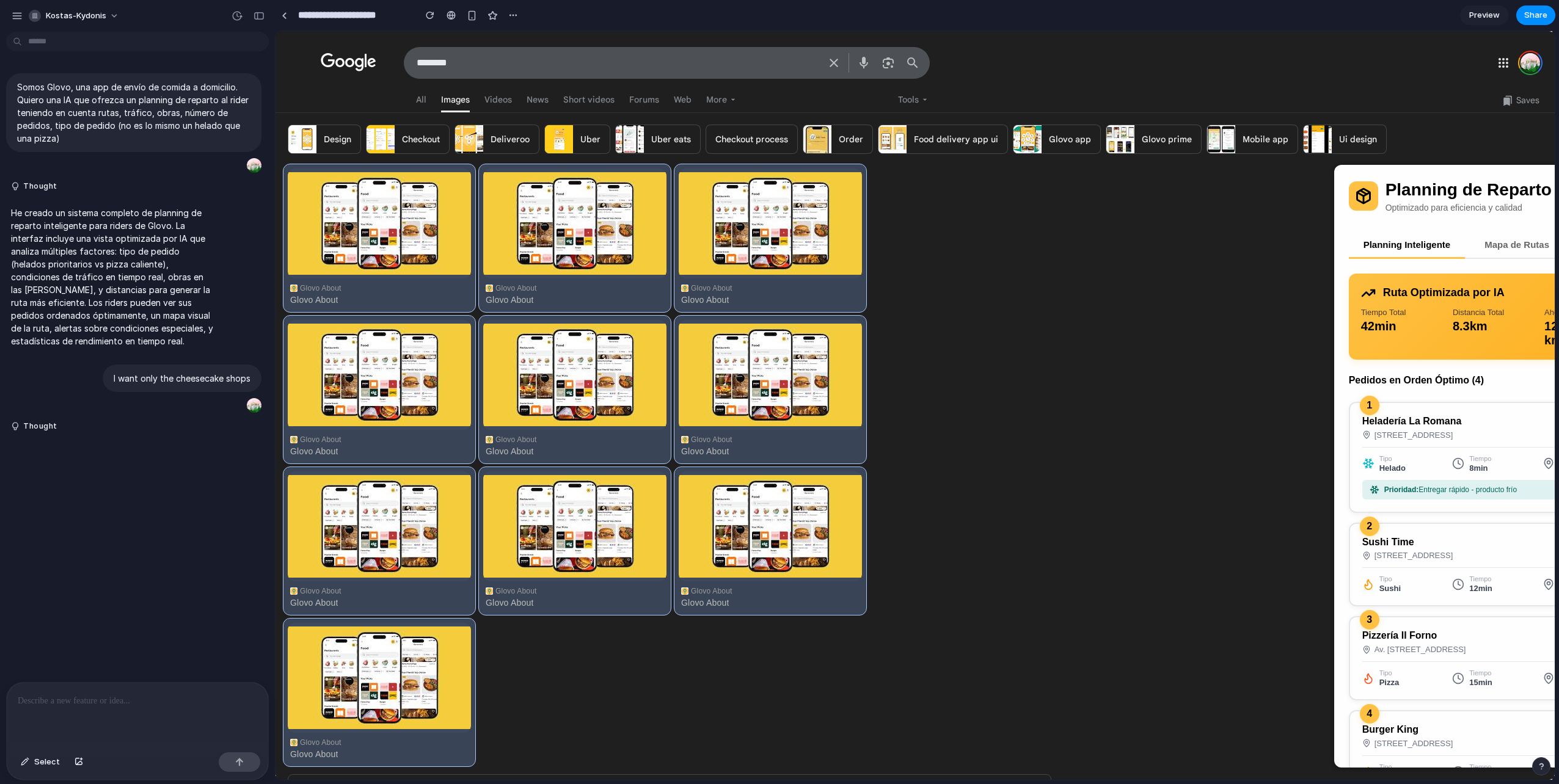
drag, startPoint x: 1054, startPoint y: 252, endPoint x: 1438, endPoint y: 197, distance: 387.9
drag, startPoint x: 1450, startPoint y: 194, endPoint x: 1405, endPoint y: 201, distance: 45.5
click at [1405, 201] on div "Planning de Reparto IA Optimizado para eficiencia y calidad" at bounding box center [1562, 195] width 354 height 33
drag, startPoint x: 1405, startPoint y: 201, endPoint x: 1228, endPoint y: 219, distance: 177.9
click at [1239, 217] on div "Glovo About Glovo About Glovo About Glovo About Glovo About Glovo About Glovo A…" at bounding box center [915, 721] width 1279 height 1114
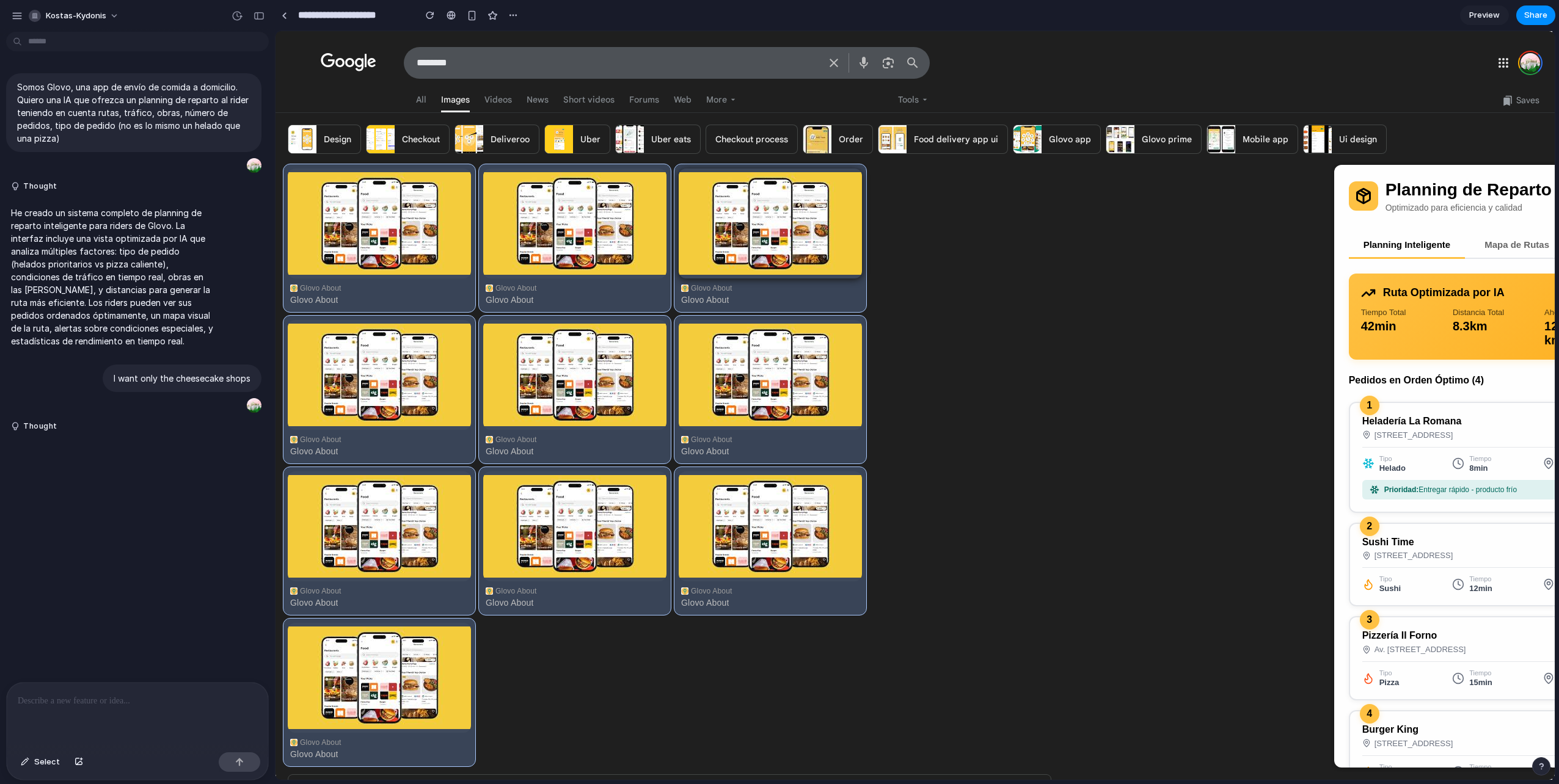
click at [847, 248] on img at bounding box center [771, 224] width 183 height 102
click at [766, 234] on img at bounding box center [771, 224] width 183 height 102
click at [749, 406] on img at bounding box center [771, 375] width 183 height 102
click at [599, 348] on img at bounding box center [575, 375] width 183 height 102
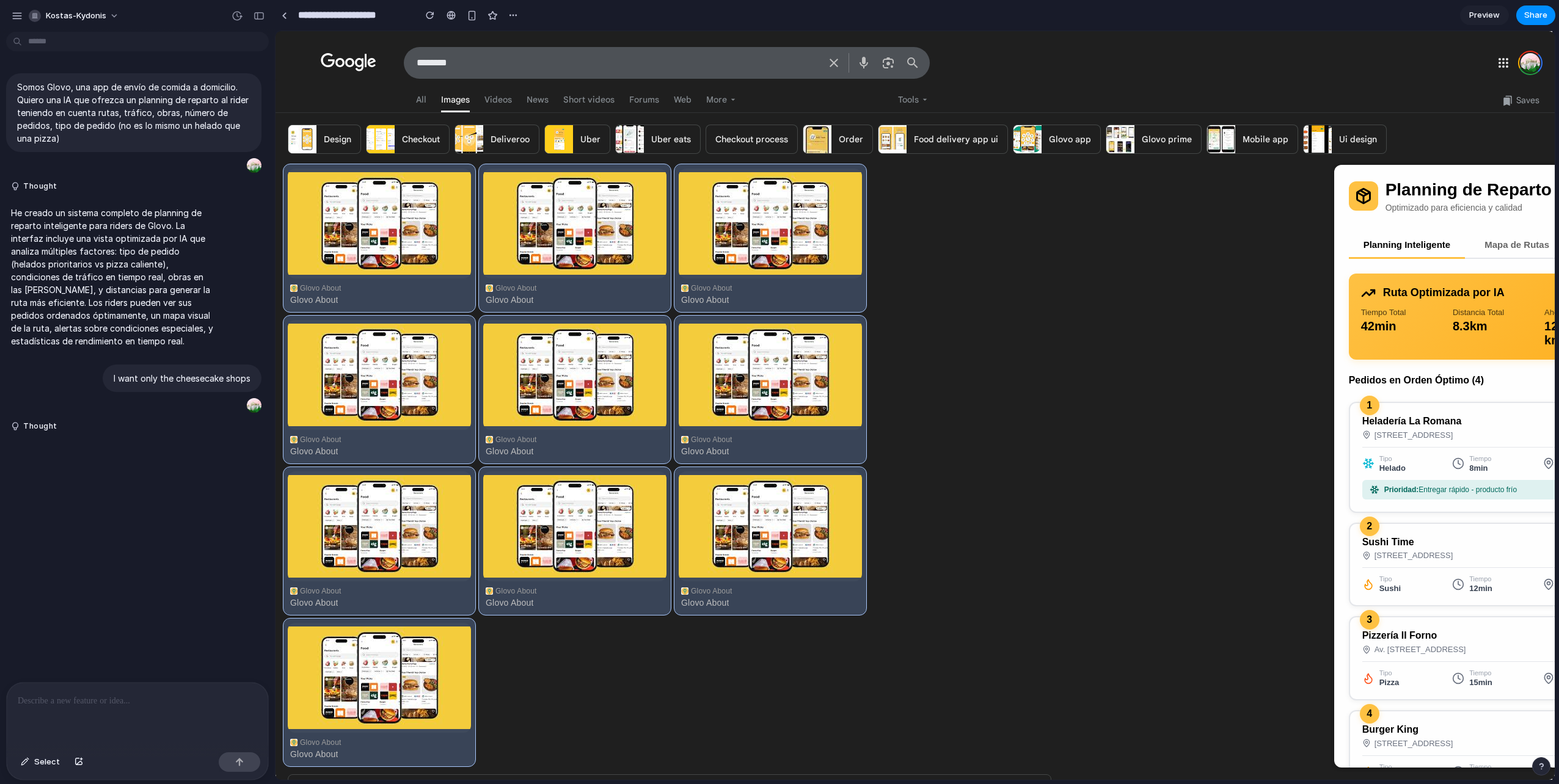
drag, startPoint x: 592, startPoint y: 231, endPoint x: 551, endPoint y: 314, distance: 92.6
click at [592, 231] on img at bounding box center [575, 224] width 183 height 102
click at [491, 384] on img at bounding box center [575, 375] width 183 height 102
click at [382, 264] on img at bounding box center [379, 224] width 183 height 102
click at [373, 374] on img at bounding box center [379, 375] width 183 height 102
